Goal: Information Seeking & Learning: Learn about a topic

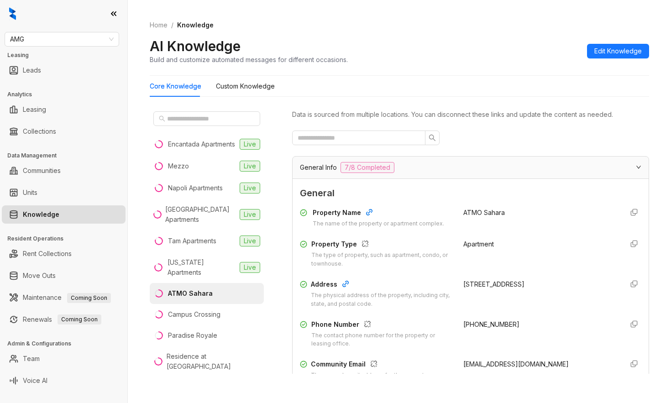
click at [151, 378] on div "Encantada Apartments Live Mezzo Live [GEOGRAPHIC_DATA] Apartments [GEOGRAPHIC_D…" at bounding box center [214, 245] width 128 height 274
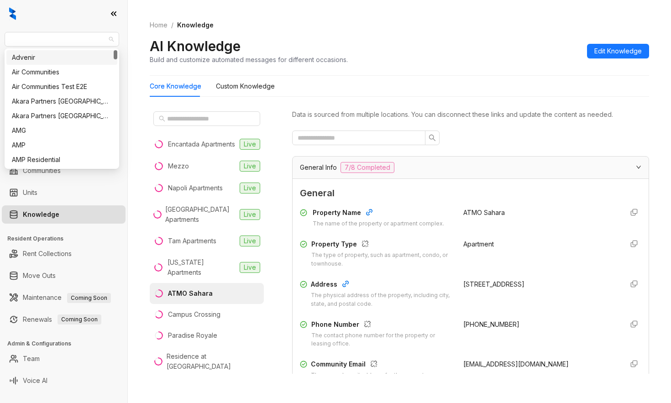
drag, startPoint x: 49, startPoint y: 36, endPoint x: -39, endPoint y: 46, distance: 88.8
click at [0, 46] on html "AMG Leasing Leads Analytics Leasing Collections Data Management Communities Uni…" at bounding box center [335, 201] width 671 height 403
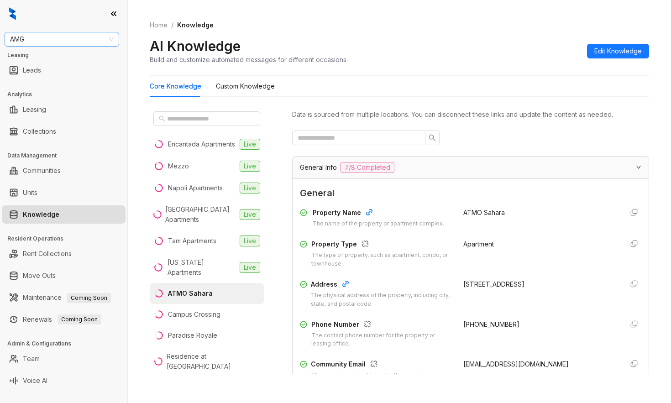
click at [24, 36] on span "AMG" at bounding box center [62, 39] width 104 height 14
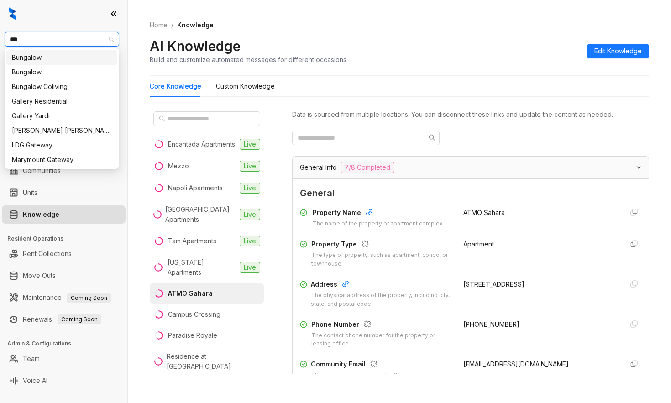
type input "****"
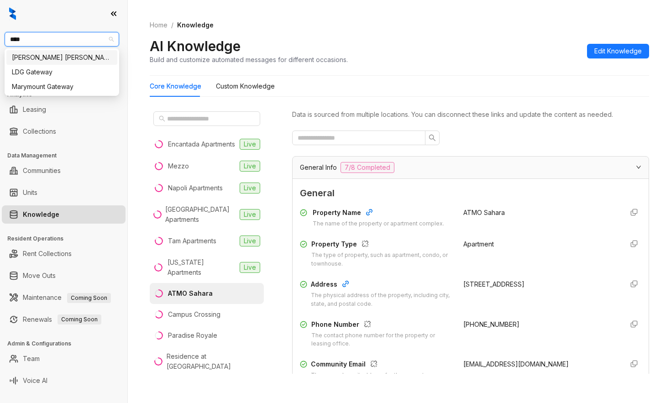
click at [43, 58] on div "[PERSON_NAME] [PERSON_NAME]" at bounding box center [62, 58] width 100 height 10
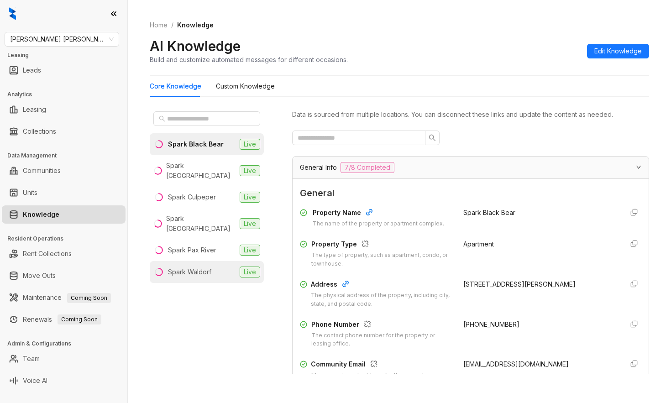
click at [209, 261] on li "Spark Waldorf Live" at bounding box center [207, 272] width 114 height 22
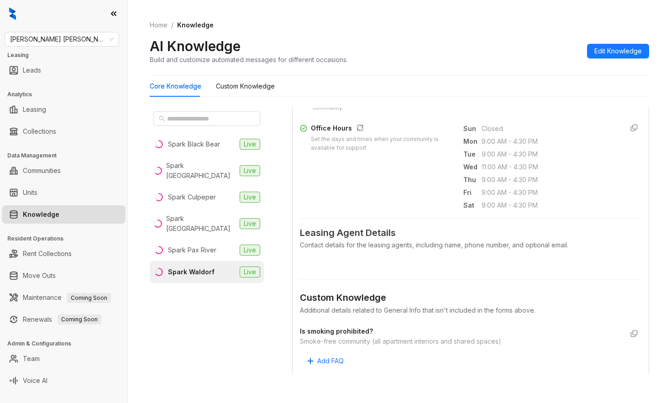
scroll to position [507, 0]
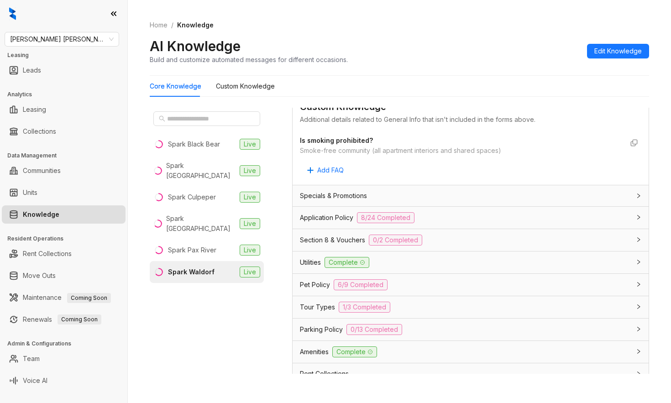
click at [335, 218] on span "Application Policy" at bounding box center [326, 218] width 53 height 10
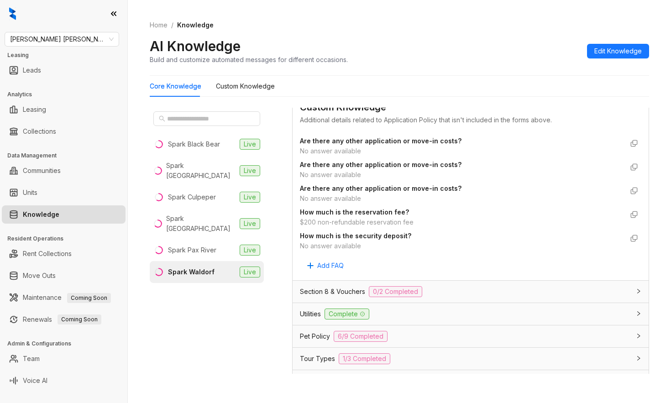
scroll to position [1674, 0]
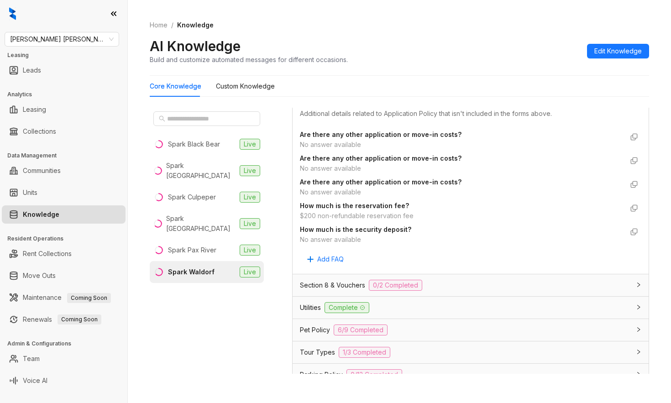
click at [463, 280] on div "Section 8 & Vouchers 0/2 Completed" at bounding box center [465, 285] width 331 height 11
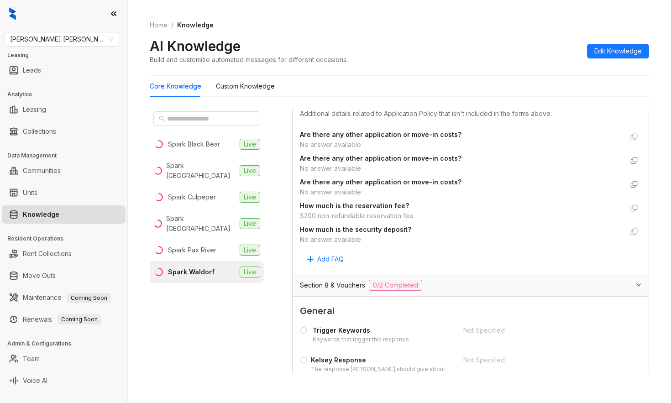
click at [459, 284] on div "Section 8 & Vouchers 0/2 Completed" at bounding box center [465, 285] width 331 height 11
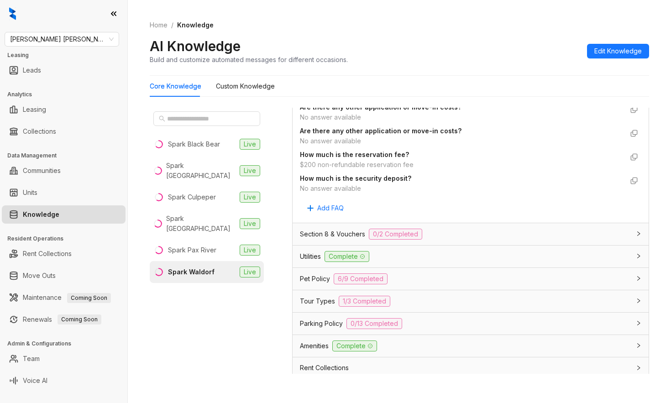
scroll to position [1775, 0]
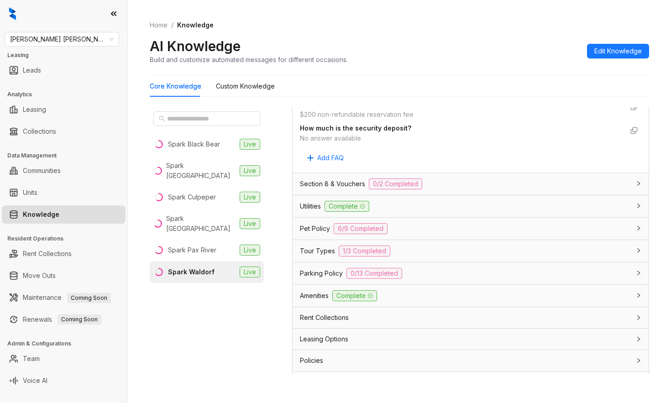
click at [409, 336] on div "Leasing Options" at bounding box center [465, 339] width 331 height 10
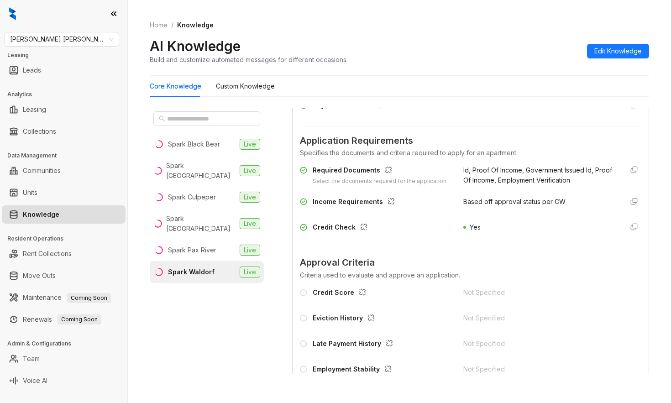
scroll to position [690, 0]
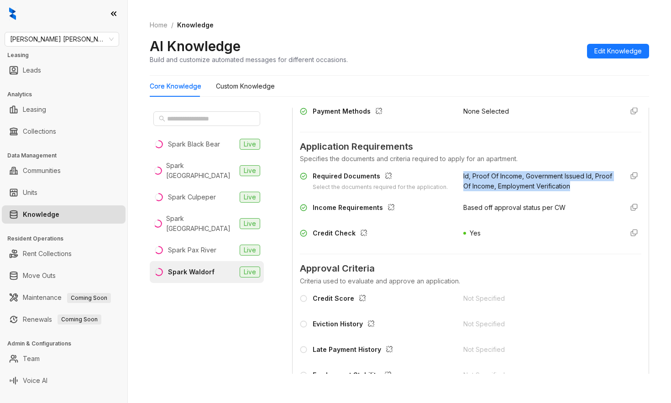
drag, startPoint x: 585, startPoint y: 186, endPoint x: 455, endPoint y: 176, distance: 130.6
click at [463, 176] on div "Id, Proof Of Income, Government Issued Id, Proof Of Income, Employment Verifica…" at bounding box center [539, 181] width 153 height 21
copy span "Id, Proof Of Income, Government Issued Id, Proof Of Income, Employment Verifica…"
click at [263, 353] on div "Spark Black Bear Live Spark Charlottesville Live Spark Culpeper Live Spark Oxon…" at bounding box center [207, 241] width 114 height 266
